Goal: Information Seeking & Learning: Learn about a topic

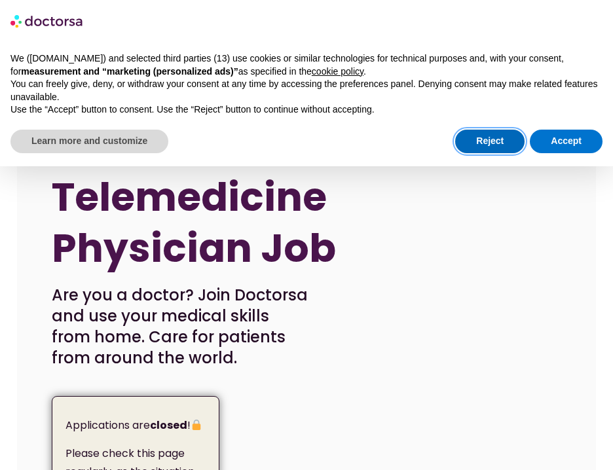
click at [499, 138] on button "Reject" at bounding box center [489, 142] width 69 height 24
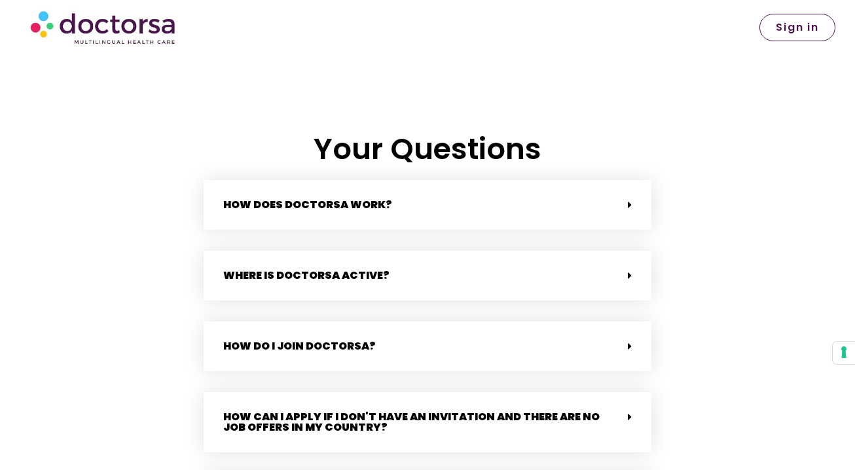
scroll to position [2593, 0]
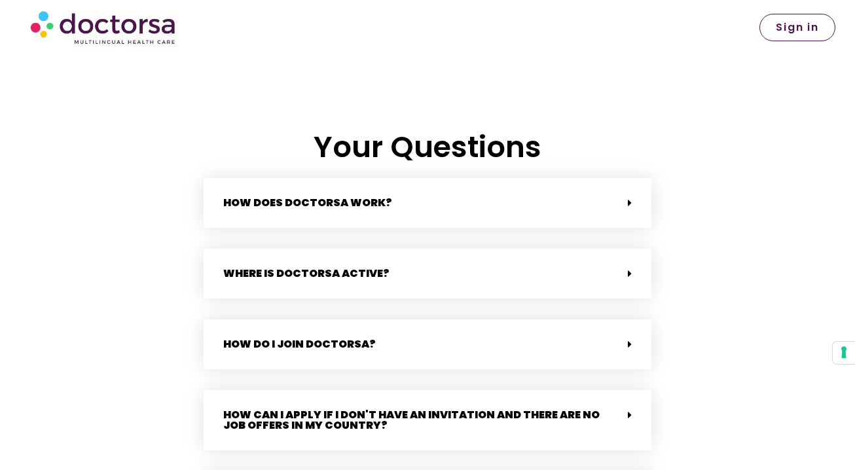
click at [226, 268] on link "Where is Doctorsa active?" at bounding box center [306, 273] width 166 height 15
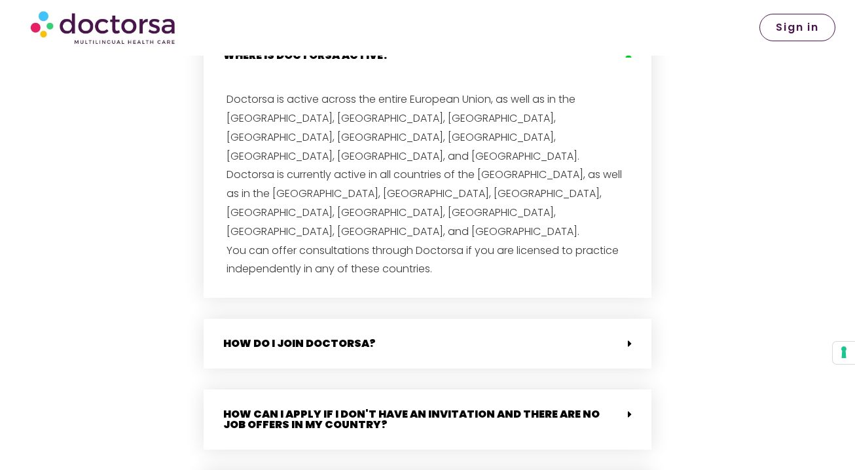
scroll to position [2815, 0]
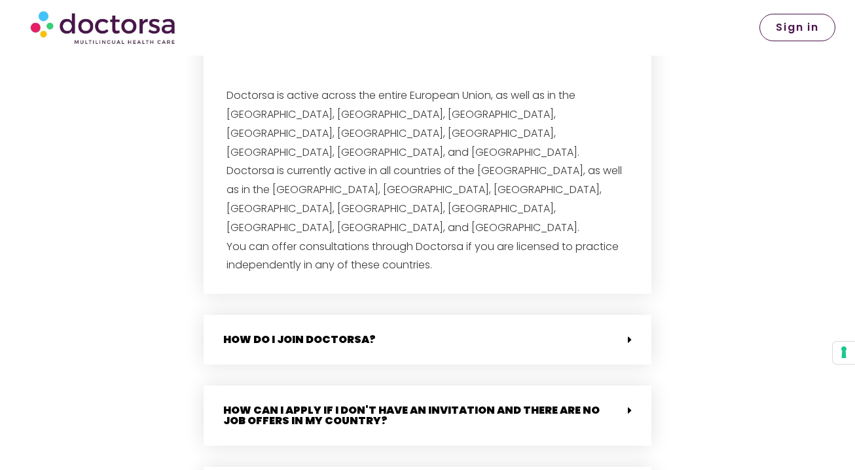
click at [262, 315] on div "How do I join Doctorsa?" at bounding box center [428, 340] width 448 height 50
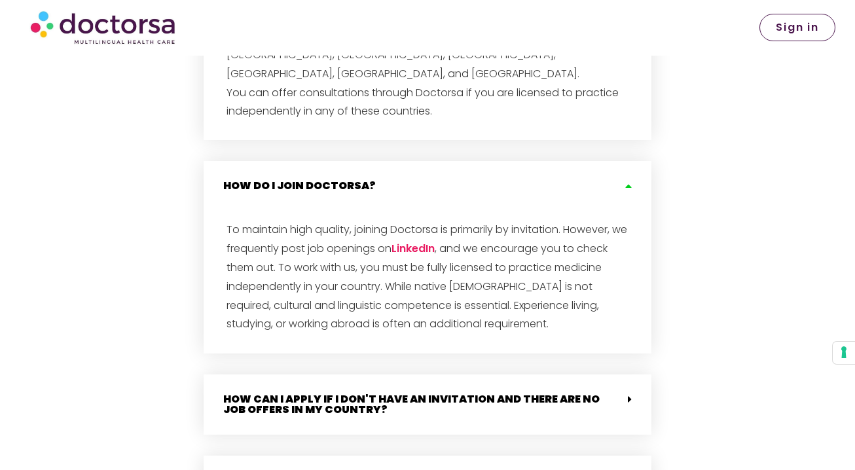
scroll to position [2969, 0]
click at [243, 374] on div "How can I apply if I don't have an invitation and there are no job offers in my…" at bounding box center [428, 404] width 448 height 60
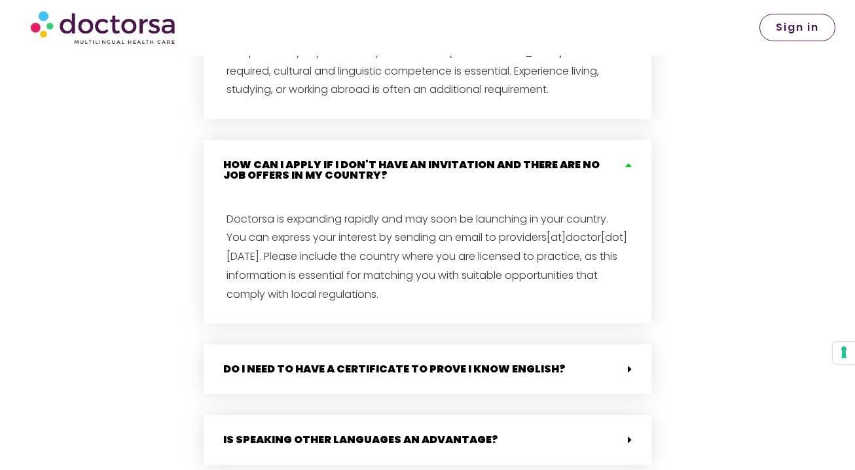
scroll to position [3216, 0]
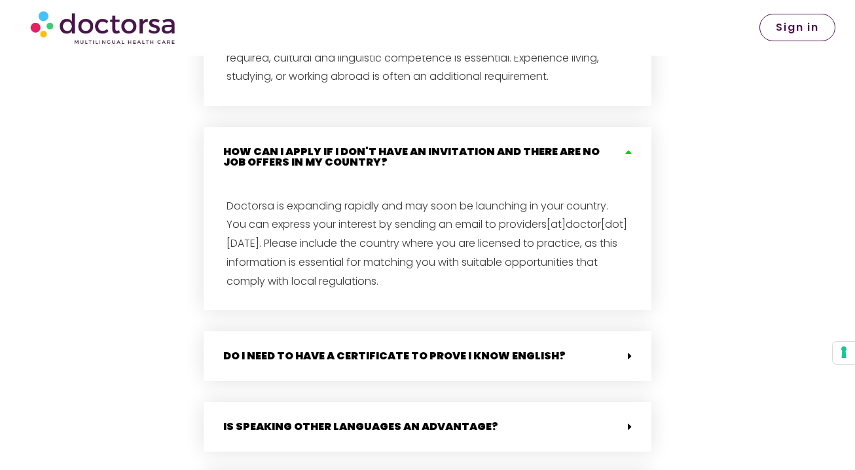
click at [261, 331] on div "Do I need to have a certificate to prove I know English?" at bounding box center [428, 356] width 448 height 50
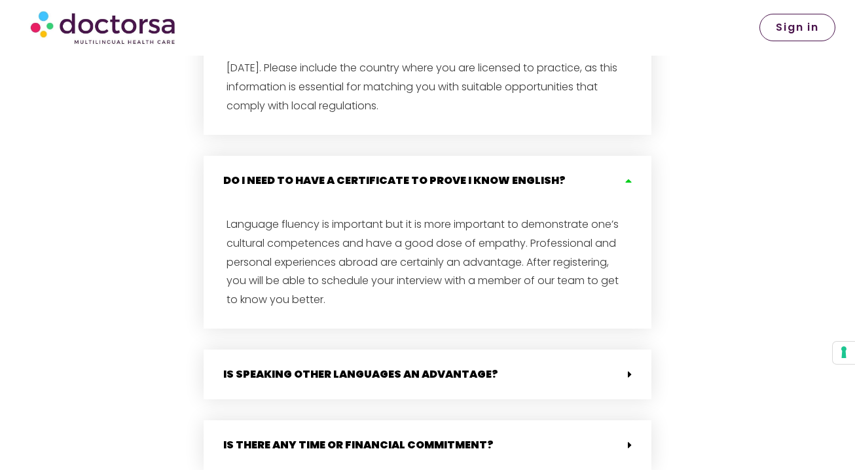
scroll to position [3394, 0]
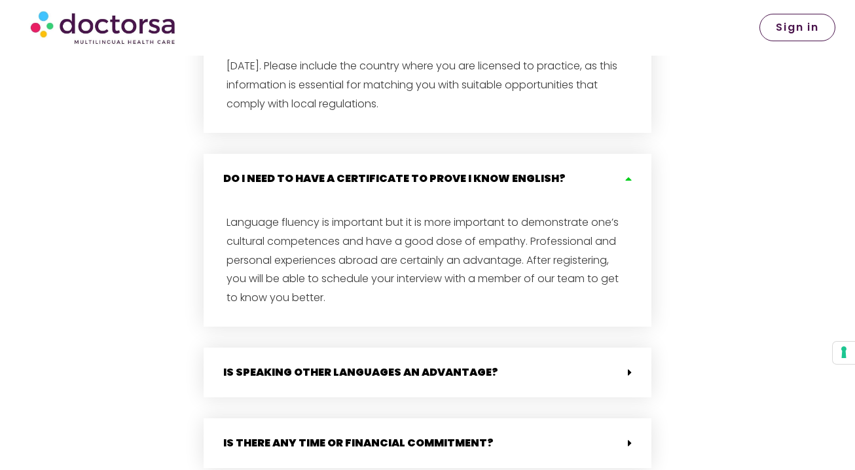
click at [261, 365] on link "Is speaking other languages an advantage?" at bounding box center [360, 372] width 275 height 15
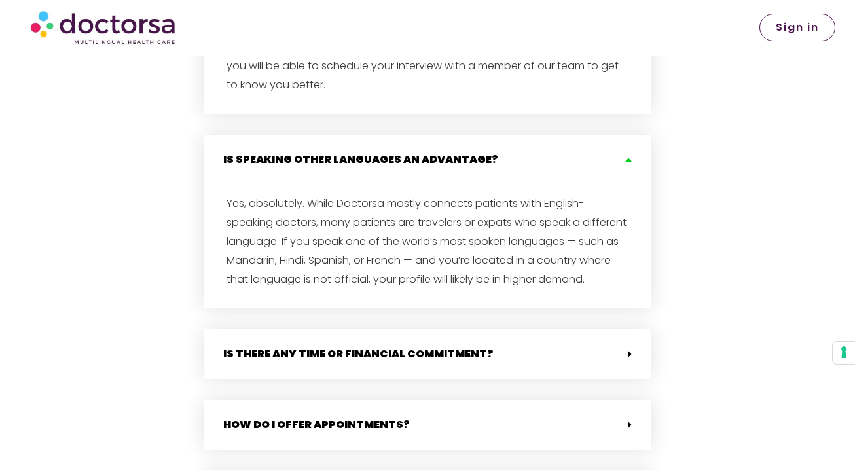
scroll to position [3699, 0]
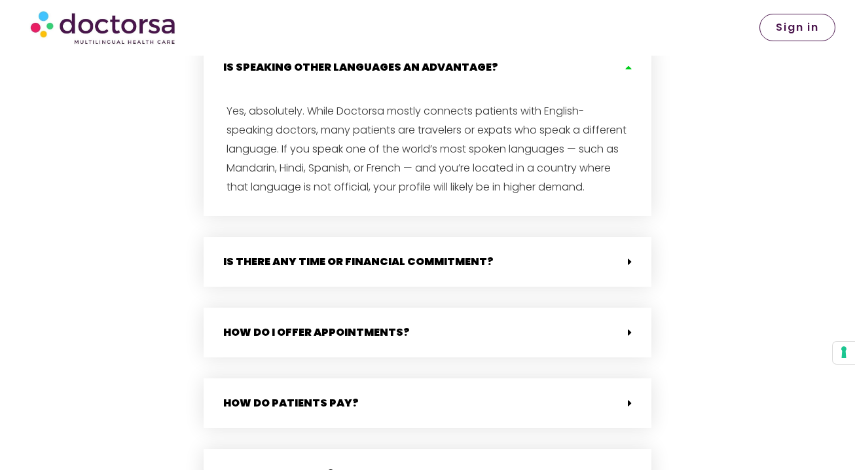
click at [309, 237] on div "Is there any time or financial commitment?" at bounding box center [428, 262] width 448 height 50
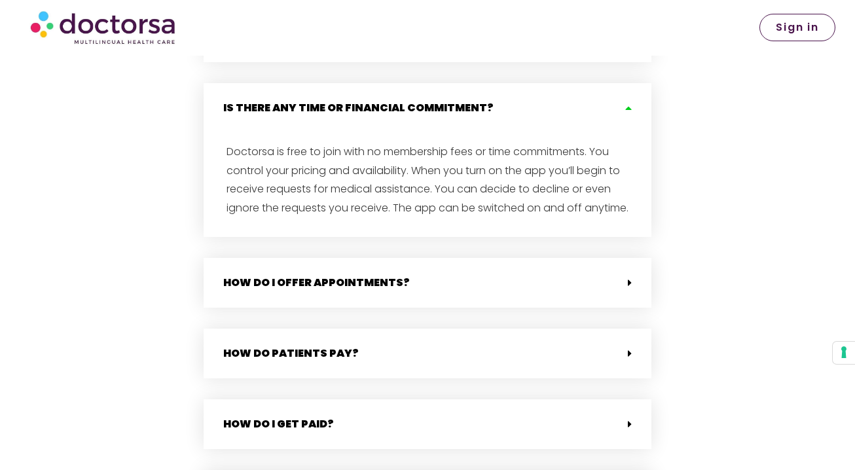
scroll to position [3854, 0]
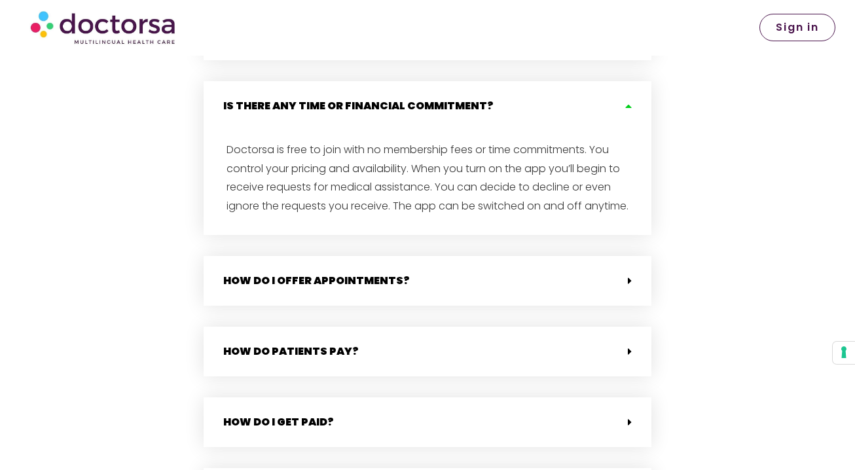
click at [310, 273] on link "How do I offer appointments?" at bounding box center [316, 280] width 187 height 15
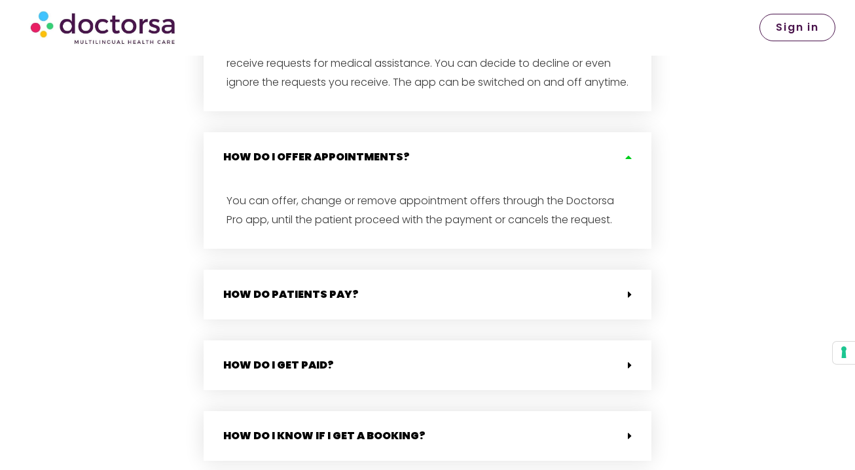
scroll to position [3981, 0]
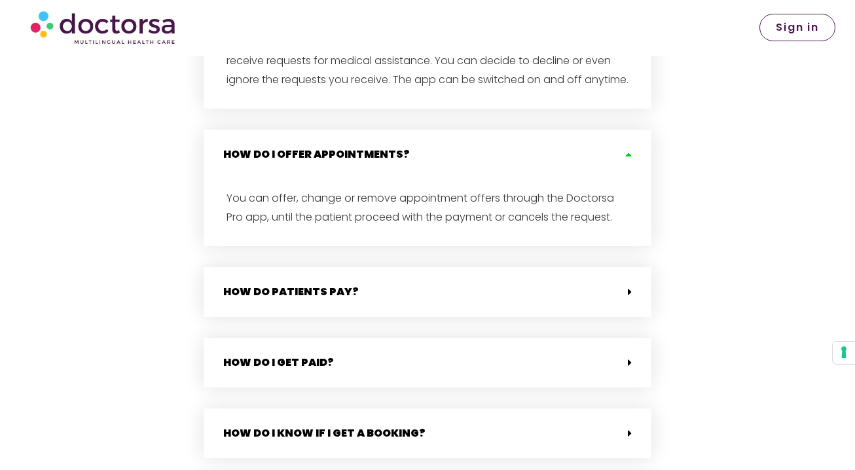
click at [310, 267] on div "How do patients pay?" at bounding box center [428, 292] width 448 height 50
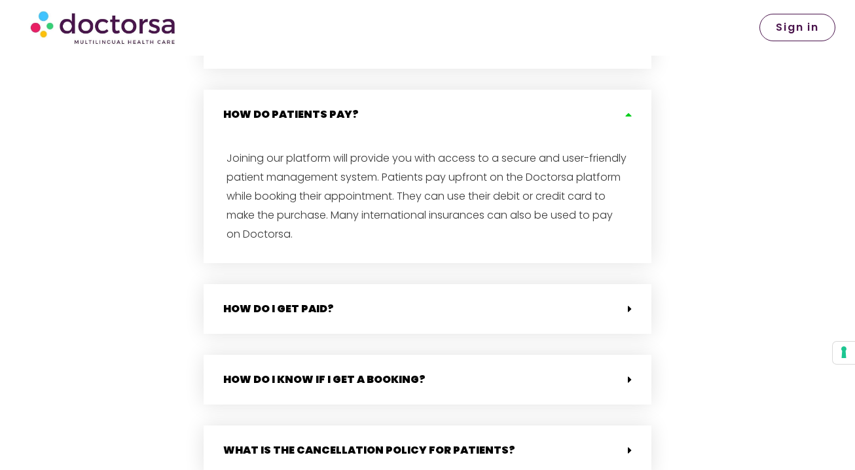
scroll to position [4167, 0]
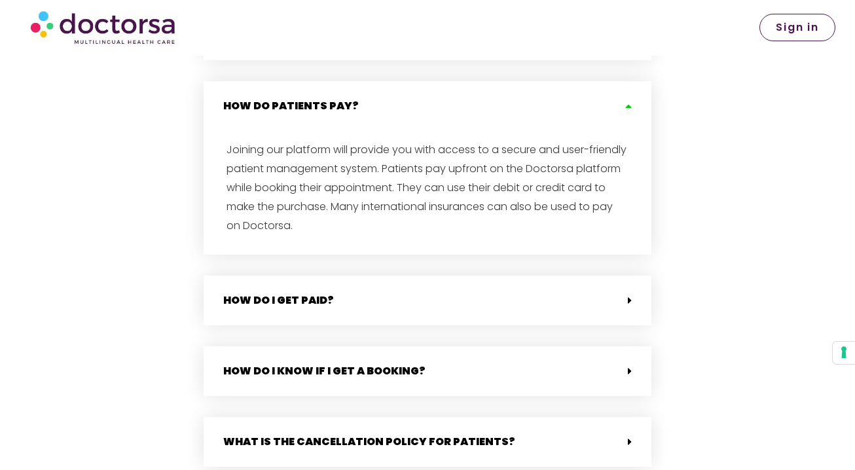
click at [310, 293] on link "How do I get paid?" at bounding box center [278, 300] width 111 height 15
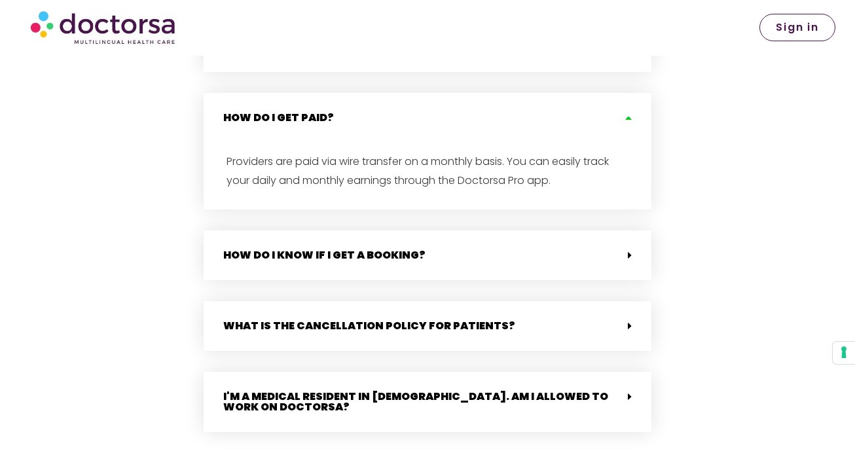
scroll to position [4352, 0]
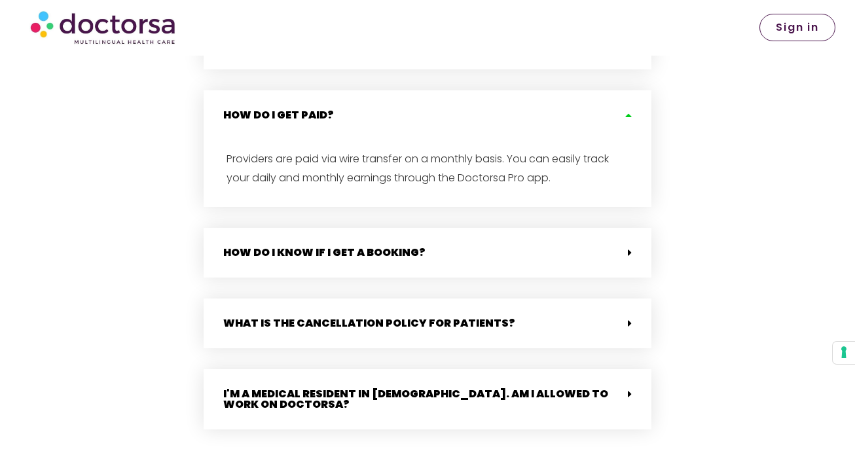
click at [339, 386] on link "I'm a medical resident in [DEMOGRAPHIC_DATA]. Am I allowed to work on Doctorsa?" at bounding box center [415, 399] width 385 height 26
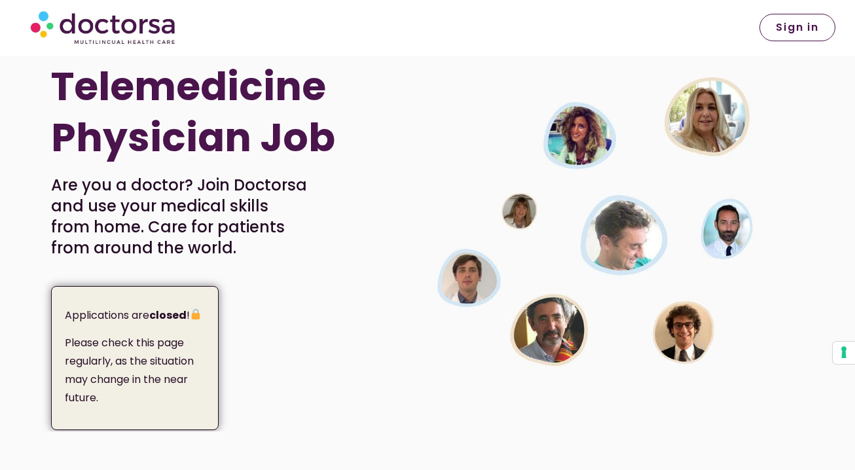
scroll to position [49, 0]
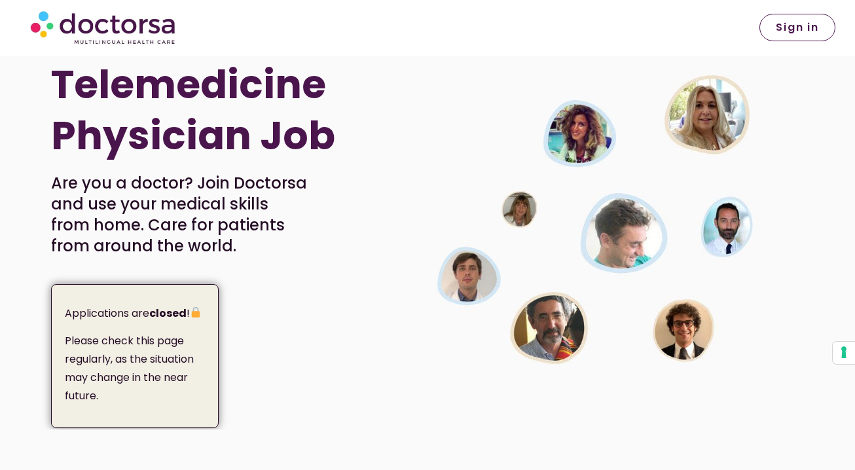
click at [198, 311] on img at bounding box center [195, 312] width 10 height 10
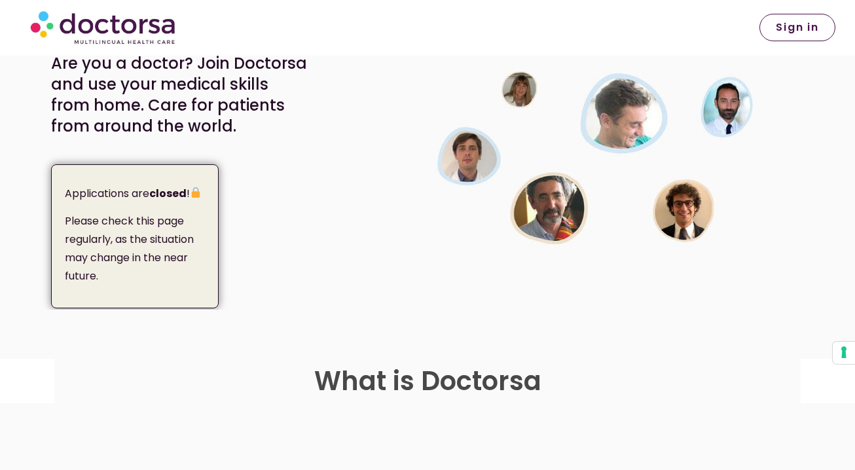
scroll to position [165, 0]
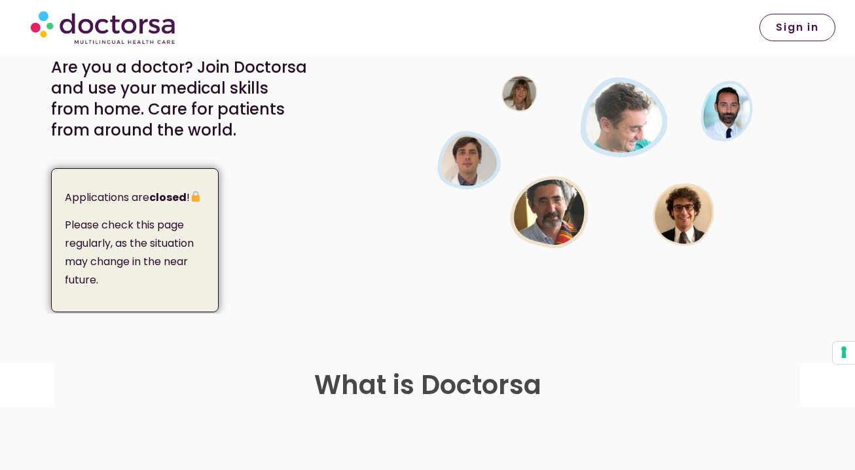
click at [156, 196] on strong "closed" at bounding box center [167, 197] width 37 height 15
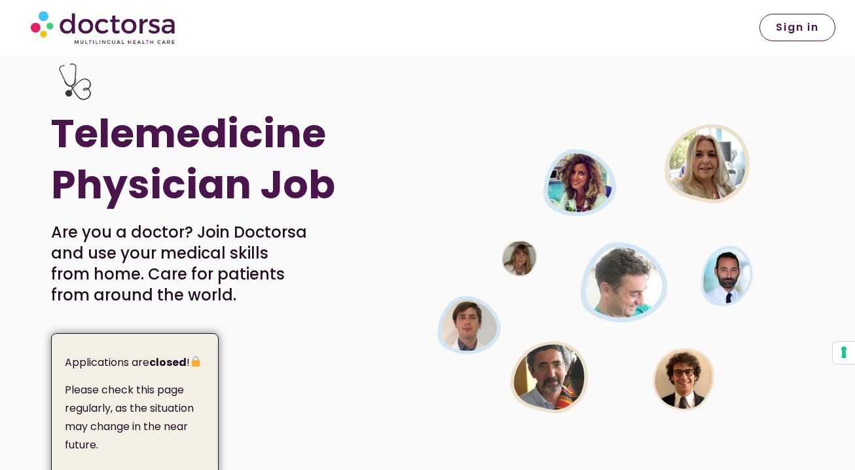
click at [389, 273] on div "Telemedicine Physician Job Are you a doctor? Join Doctorsa and use your medical…" at bounding box center [223, 266] width 345 height 421
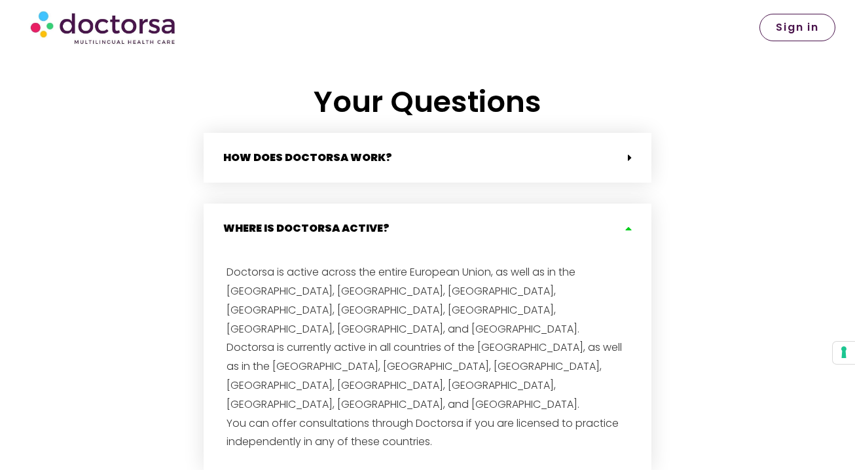
scroll to position [2639, 0]
click at [376, 149] on link "How does Doctorsa work?" at bounding box center [307, 156] width 169 height 15
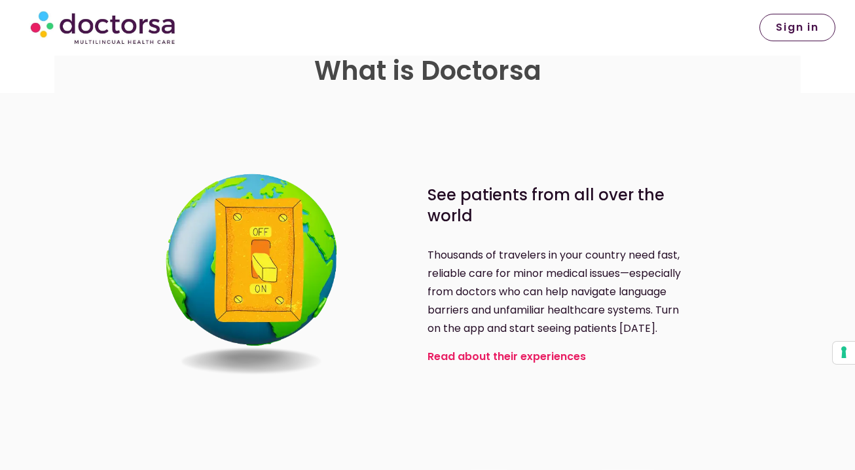
scroll to position [0, 0]
